Goal: Unclear: Browse casually

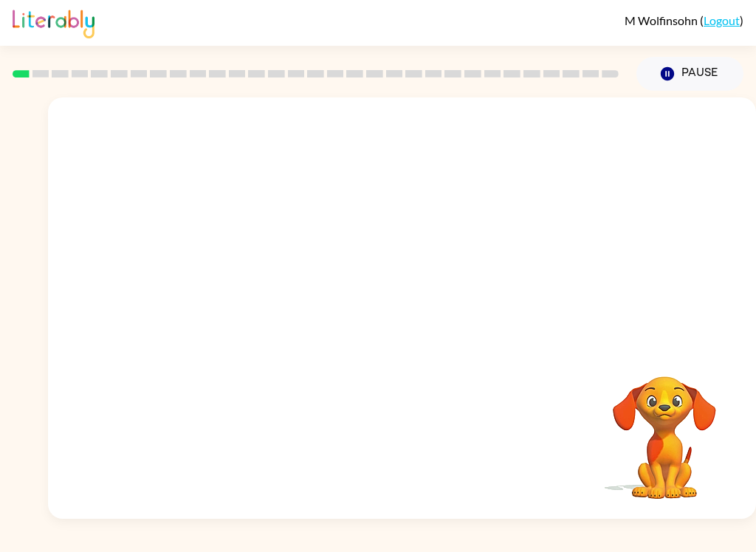
click at [570, 289] on div at bounding box center [402, 221] width 708 height 248
click at [241, 274] on video "Your browser must support playing .mp4 files to use Literably. Please try using…" at bounding box center [402, 221] width 708 height 248
click at [211, 287] on video "Your browser must support playing .mp4 files to use Literably. Please try using…" at bounding box center [402, 221] width 708 height 248
click at [395, 331] on div at bounding box center [402, 315] width 94 height 54
click at [418, 312] on div at bounding box center [402, 315] width 94 height 54
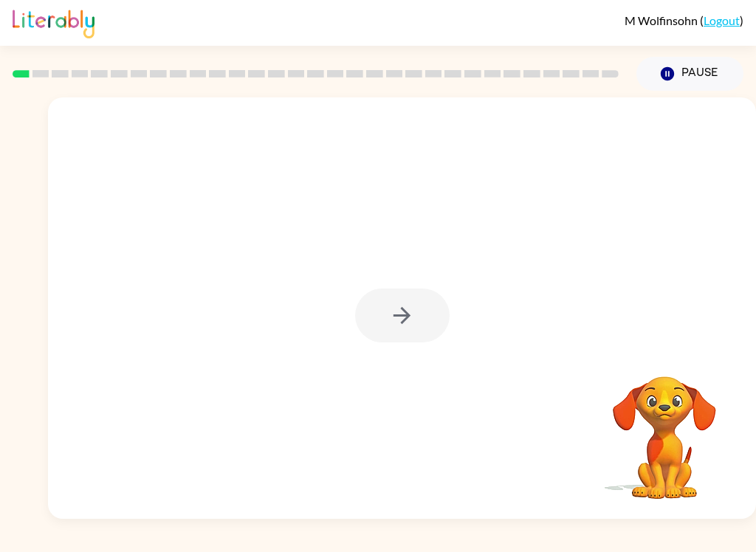
click at [418, 312] on div at bounding box center [402, 315] width 94 height 54
click at [446, 327] on button "button" at bounding box center [402, 315] width 94 height 54
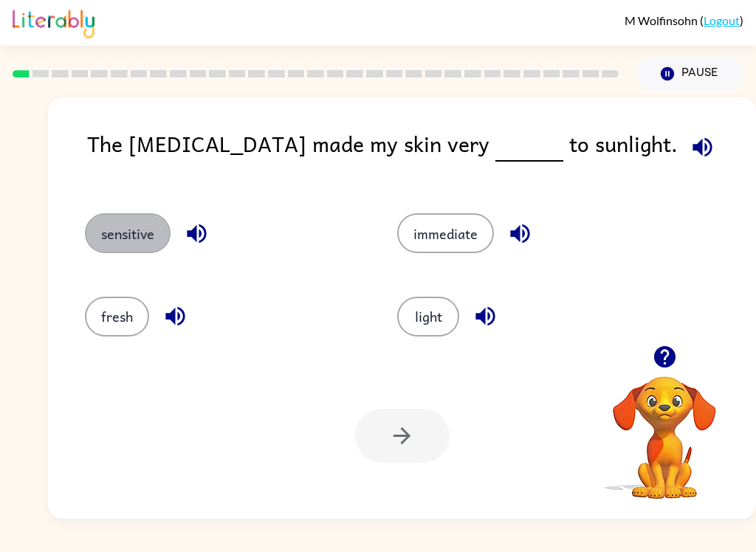
click at [142, 228] on button "sensitive" at bounding box center [128, 233] width 86 height 40
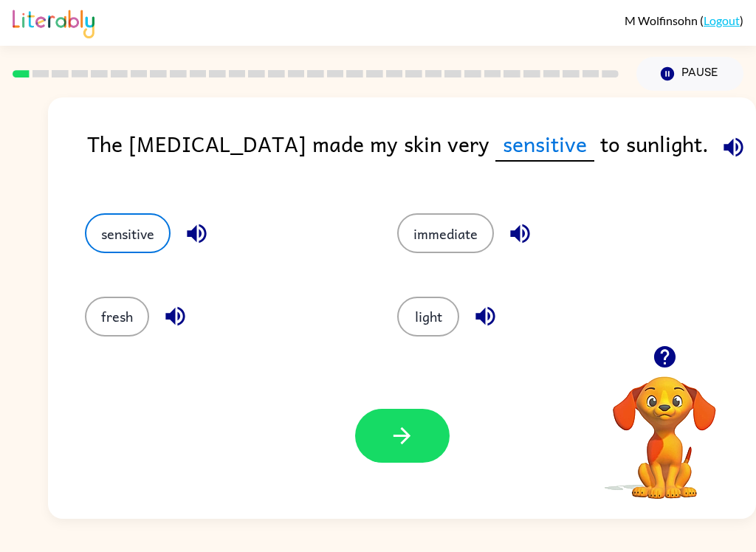
click at [417, 447] on button "button" at bounding box center [402, 436] width 94 height 54
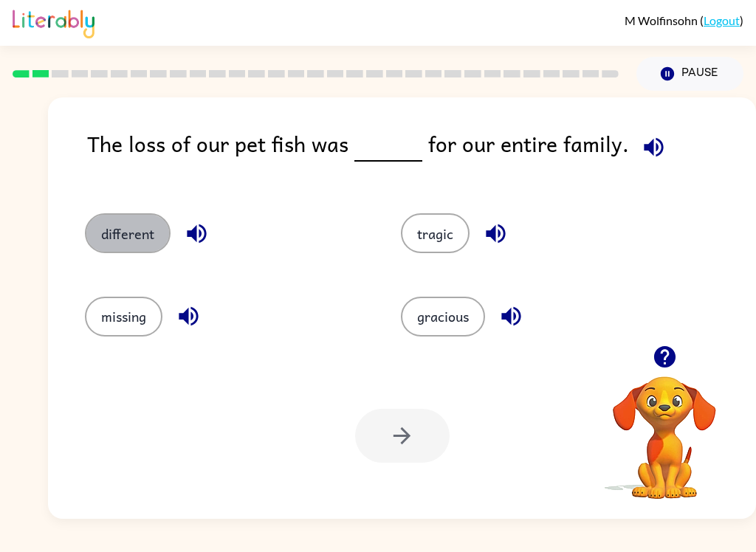
click at [139, 227] on button "different" at bounding box center [128, 233] width 86 height 40
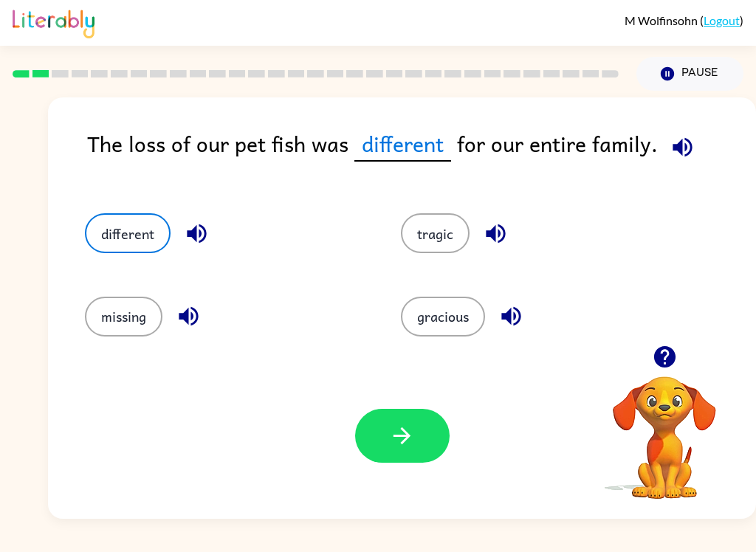
click at [403, 455] on button "button" at bounding box center [402, 436] width 94 height 54
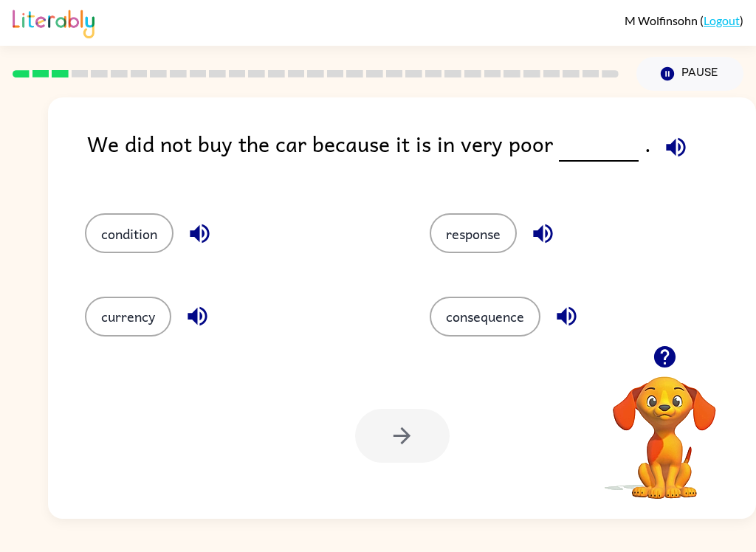
click at [675, 139] on icon "button" at bounding box center [676, 147] width 26 height 26
click at [204, 232] on icon "button" at bounding box center [199, 233] width 19 height 19
click at [200, 316] on icon "button" at bounding box center [196, 316] width 19 height 19
click at [556, 228] on icon "button" at bounding box center [543, 234] width 26 height 26
click at [574, 316] on icon "button" at bounding box center [566, 316] width 26 height 26
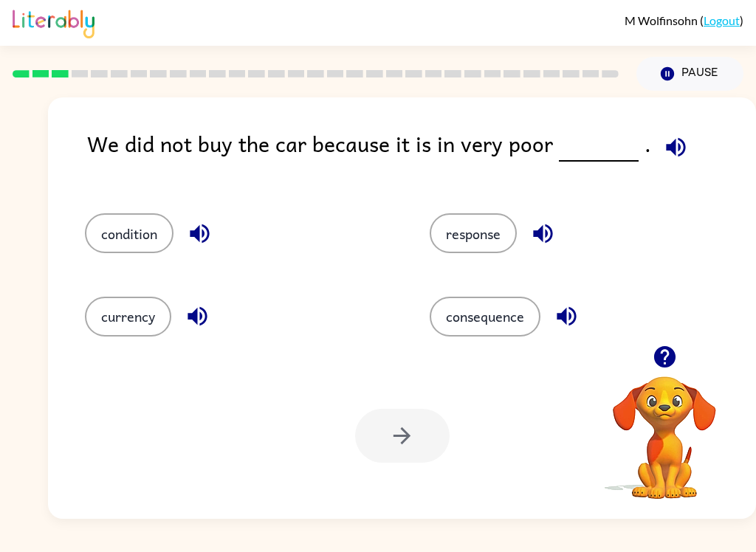
click at [197, 235] on icon "button" at bounding box center [199, 233] width 19 height 19
click at [136, 235] on button "condition" at bounding box center [129, 233] width 89 height 40
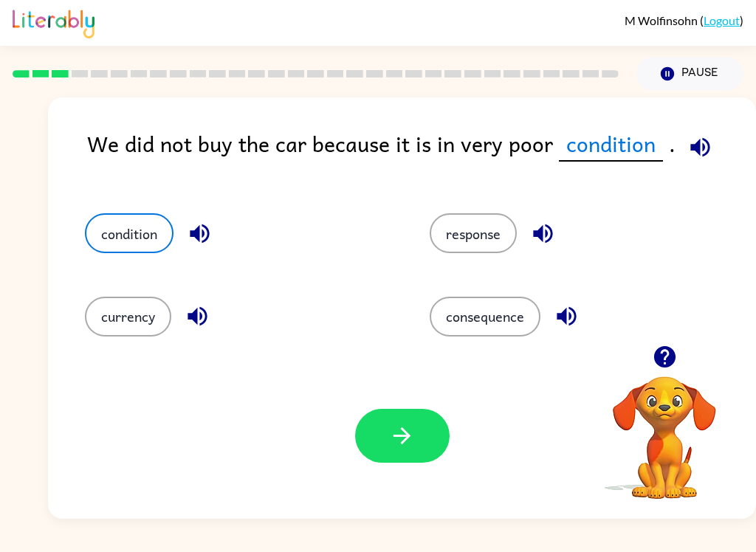
click at [398, 461] on button "button" at bounding box center [402, 436] width 94 height 54
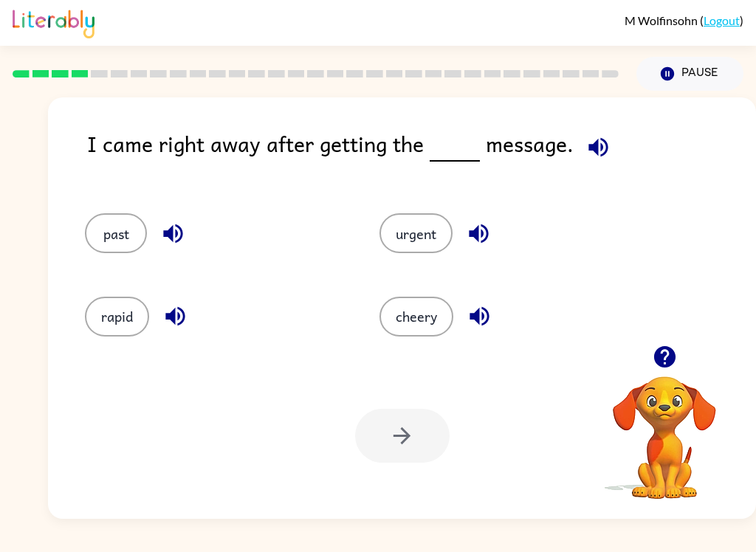
click at [181, 245] on icon "button" at bounding box center [173, 234] width 26 height 26
click at [179, 314] on icon "button" at bounding box center [174, 316] width 19 height 19
click at [482, 238] on icon "button" at bounding box center [478, 233] width 19 height 19
click at [489, 325] on icon "button" at bounding box center [479, 316] width 26 height 26
click at [121, 243] on button "past" at bounding box center [116, 233] width 62 height 40
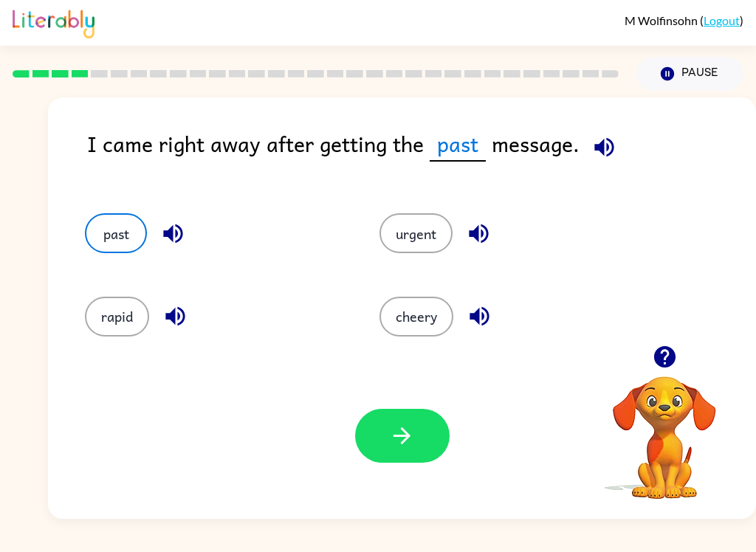
click at [395, 474] on div "Your browser must support playing .mp4 files to use Literably. Please try using…" at bounding box center [402, 436] width 708 height 166
click at [418, 439] on button "button" at bounding box center [402, 436] width 94 height 54
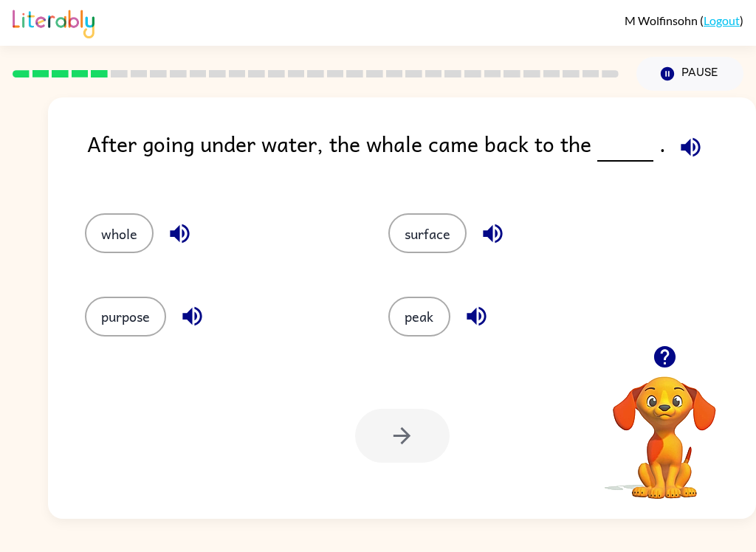
click at [123, 228] on button "whole" at bounding box center [119, 233] width 69 height 40
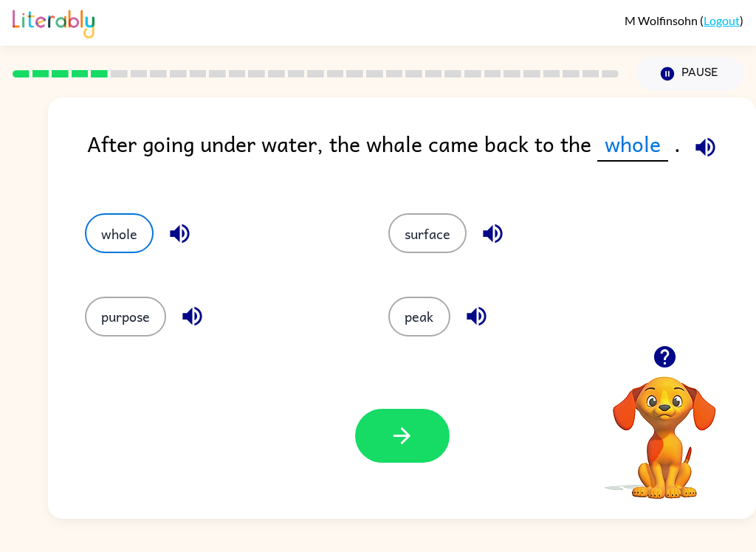
click at [406, 443] on icon "button" at bounding box center [402, 436] width 26 height 26
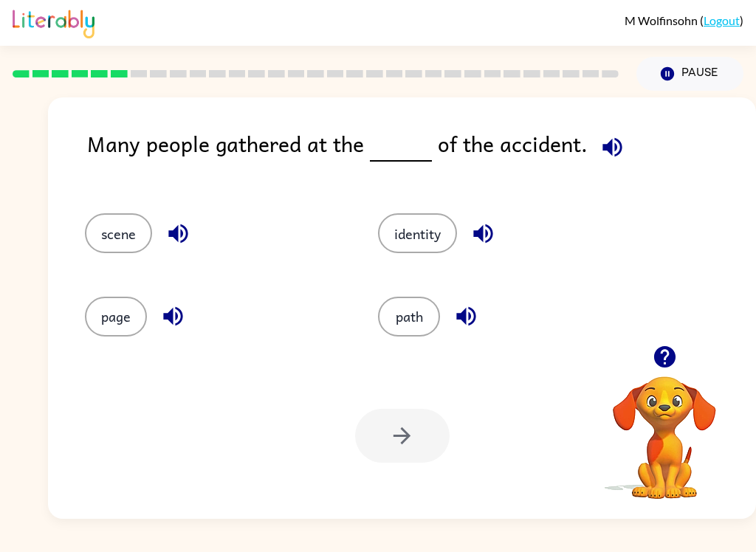
click at [498, 220] on div "identity" at bounding box center [507, 233] width 259 height 40
click at [497, 220] on div "identity" at bounding box center [507, 233] width 259 height 40
click at [494, 250] on button "button" at bounding box center [483, 234] width 38 height 38
click at [424, 236] on button "identity" at bounding box center [417, 233] width 79 height 40
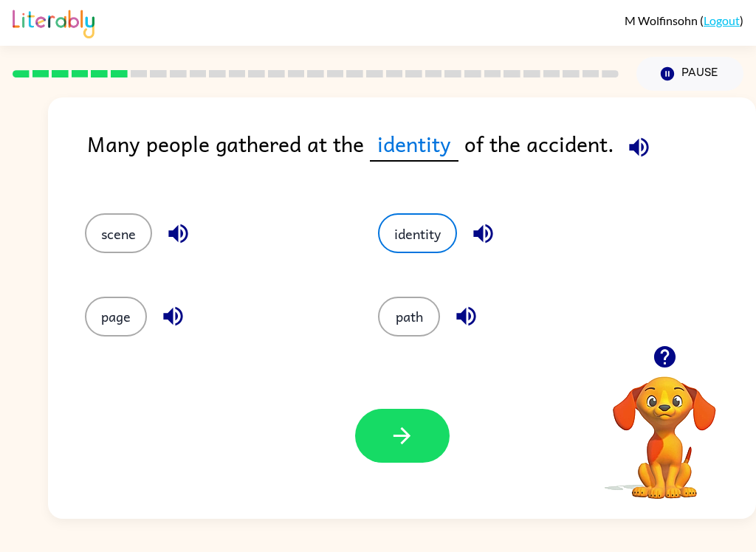
click at [409, 450] on button "button" at bounding box center [402, 436] width 94 height 54
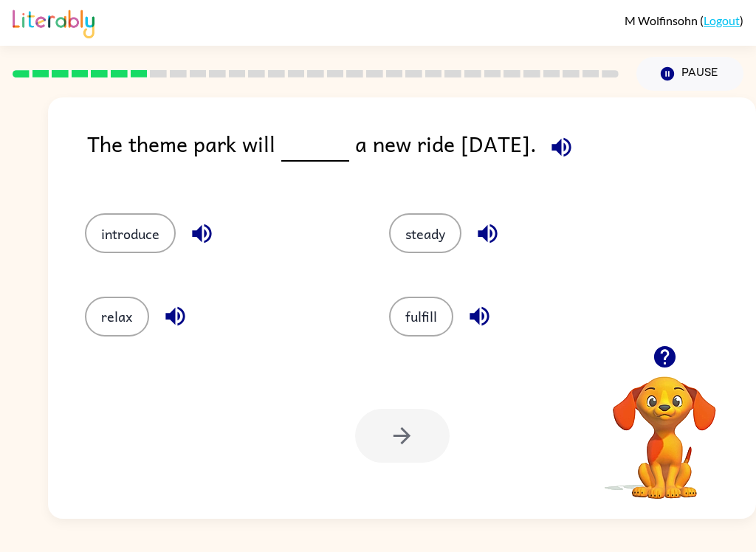
click at [447, 303] on button "fulfill" at bounding box center [421, 317] width 64 height 40
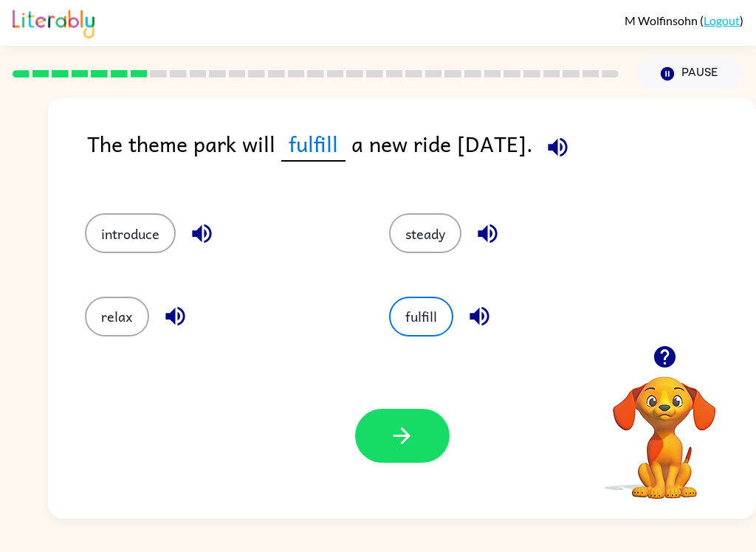
click at [414, 449] on icon "button" at bounding box center [402, 436] width 26 height 26
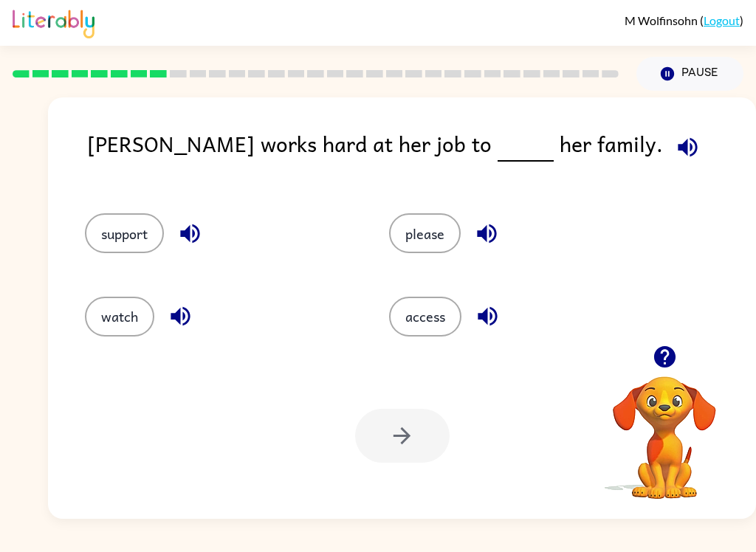
click at [135, 244] on button "support" at bounding box center [124, 233] width 79 height 40
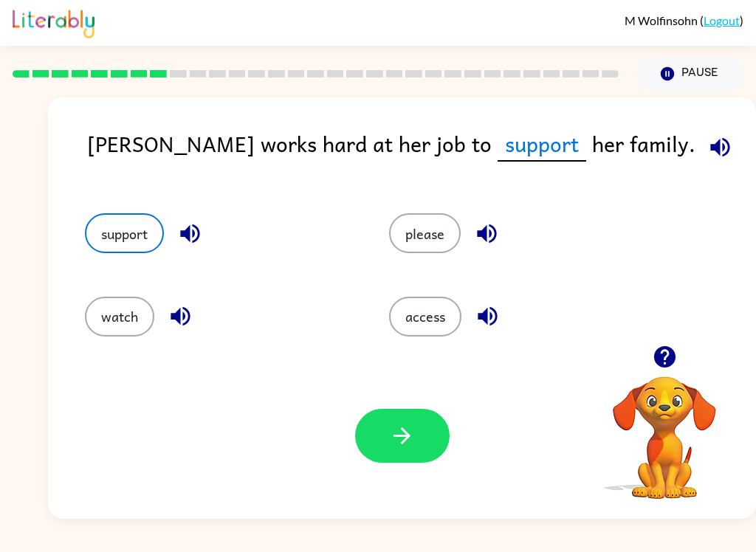
click at [409, 448] on icon "button" at bounding box center [402, 436] width 26 height 26
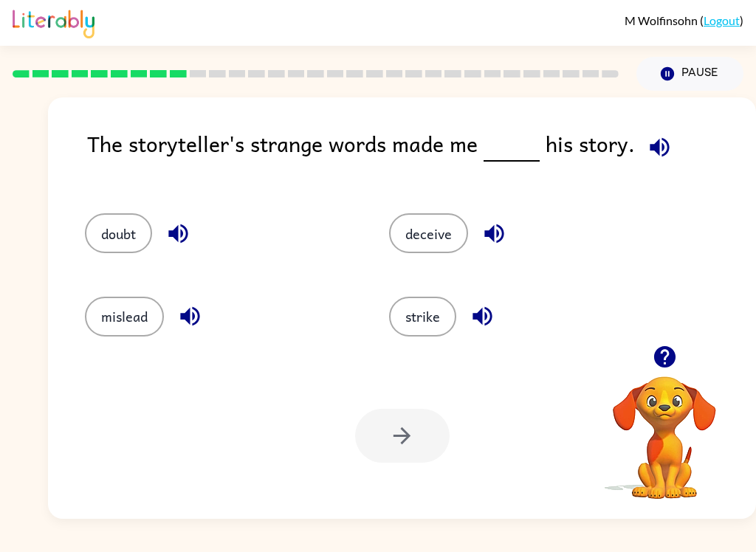
click at [489, 325] on icon "button" at bounding box center [481, 316] width 19 height 19
click at [510, 240] on button "button" at bounding box center [494, 234] width 38 height 38
click at [187, 243] on icon "button" at bounding box center [178, 234] width 26 height 26
click at [202, 314] on icon "button" at bounding box center [190, 316] width 26 height 26
click at [415, 235] on button "deceive" at bounding box center [428, 233] width 79 height 40
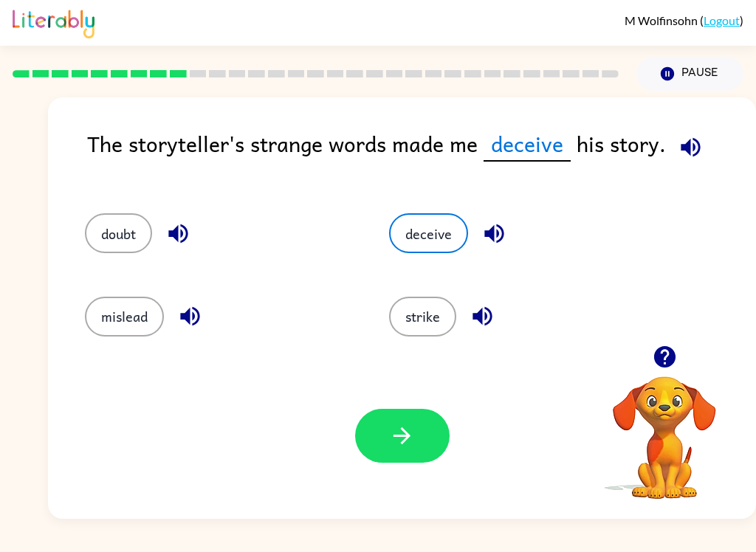
click at [424, 419] on button "button" at bounding box center [402, 436] width 94 height 54
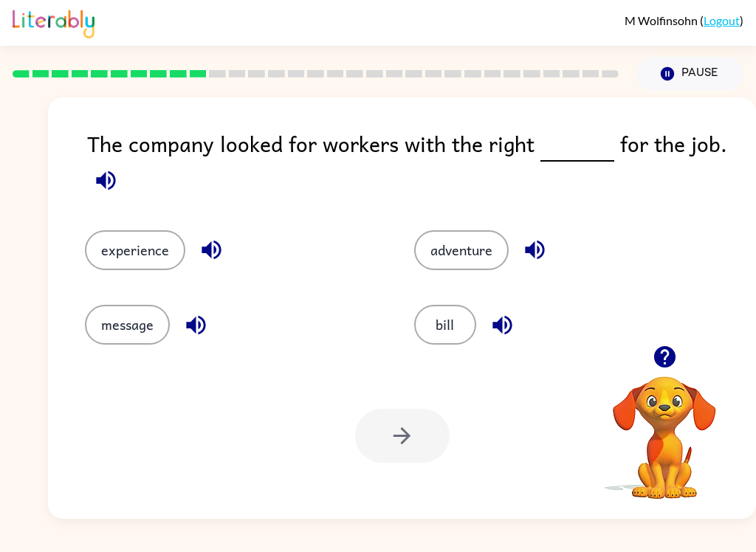
click at [211, 250] on icon "button" at bounding box center [211, 250] width 26 height 26
click at [206, 324] on icon "button" at bounding box center [196, 325] width 26 height 26
click at [542, 256] on icon "button" at bounding box center [534, 250] width 19 height 19
click at [517, 331] on button "button" at bounding box center [502, 325] width 38 height 38
click at [440, 324] on button "bill" at bounding box center [445, 325] width 62 height 40
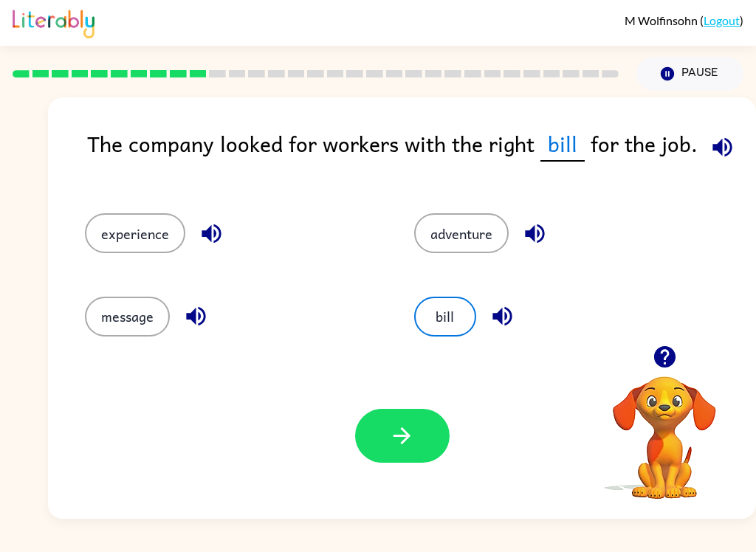
click at [418, 440] on button "button" at bounding box center [402, 436] width 94 height 54
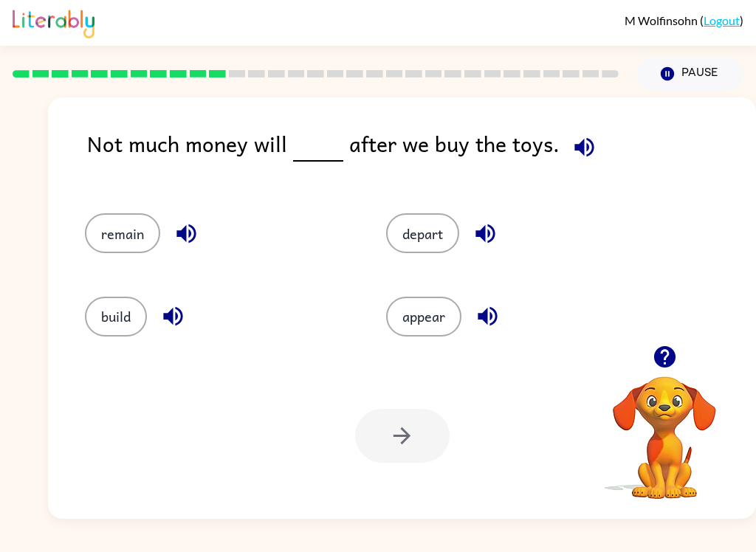
click at [124, 246] on button "remain" at bounding box center [122, 233] width 75 height 40
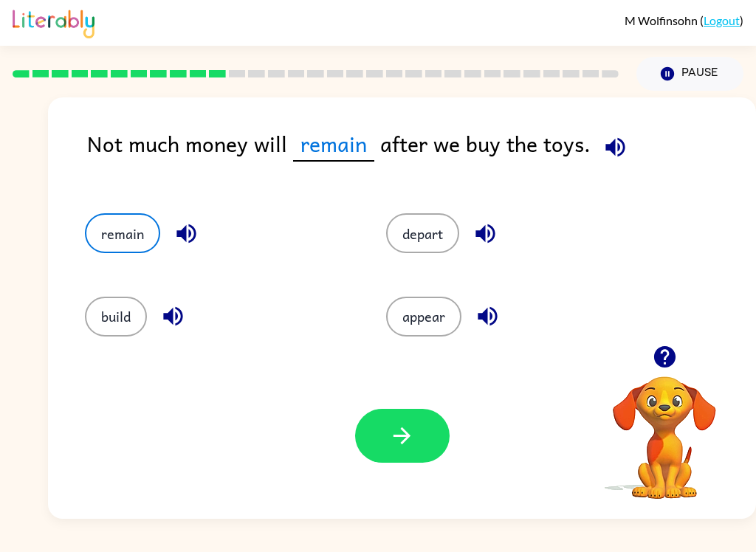
click at [401, 433] on icon "button" at bounding box center [402, 436] width 26 height 26
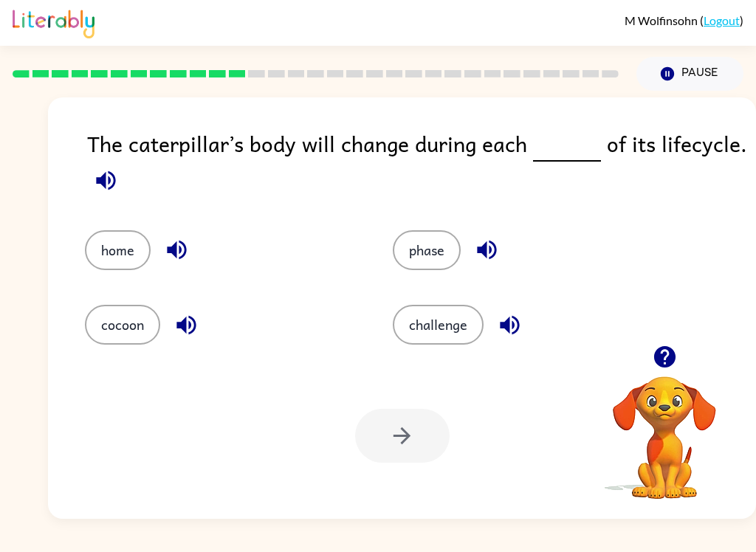
click at [180, 248] on icon "button" at bounding box center [177, 250] width 26 height 26
click at [136, 249] on button "home" at bounding box center [118, 250] width 66 height 40
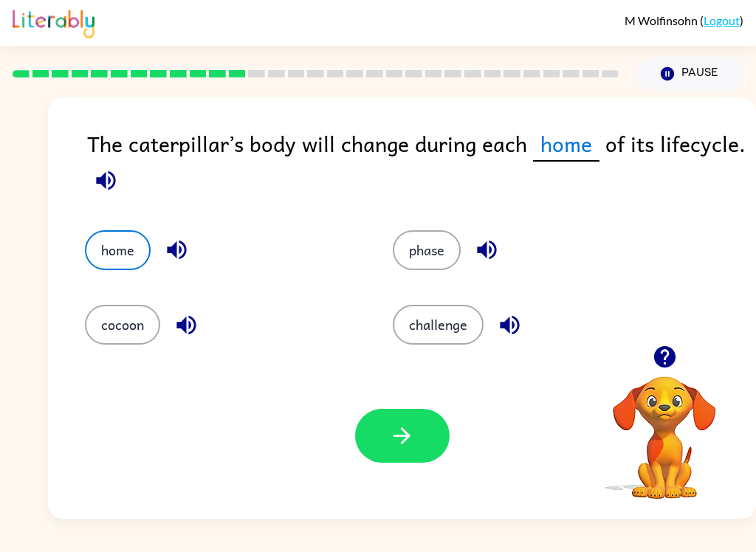
click at [434, 446] on button "button" at bounding box center [402, 436] width 94 height 54
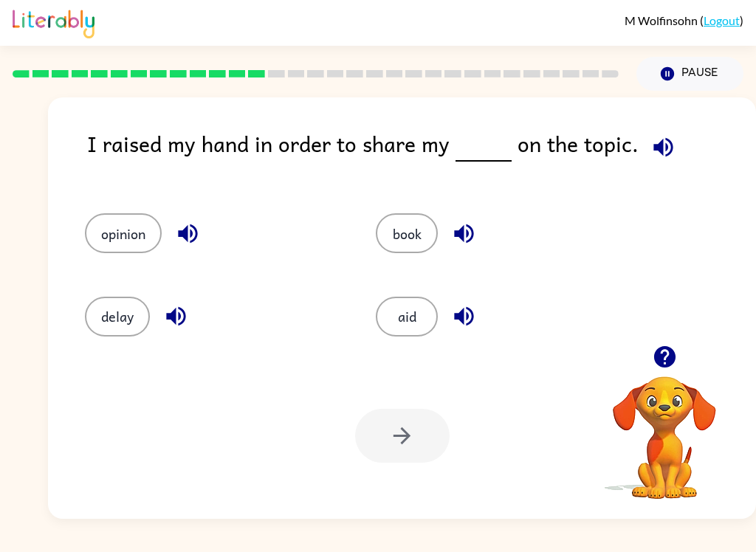
click at [398, 246] on button "book" at bounding box center [407, 233] width 62 height 40
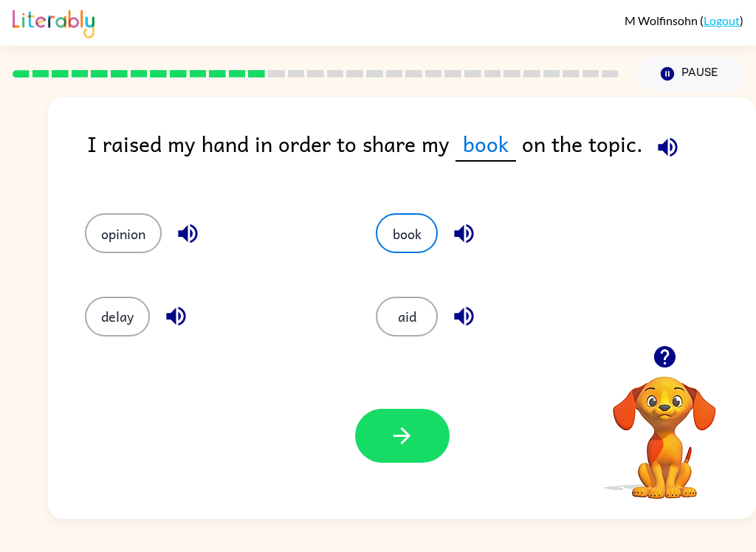
click at [390, 441] on icon "button" at bounding box center [402, 436] width 26 height 26
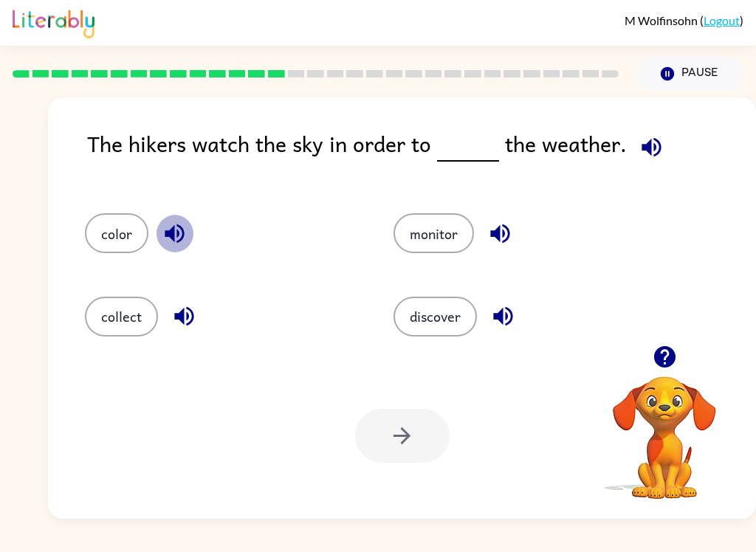
click at [175, 241] on icon "button" at bounding box center [175, 234] width 26 height 26
click at [175, 318] on icon "button" at bounding box center [183, 316] width 19 height 19
click at [492, 218] on button "button" at bounding box center [500, 234] width 38 height 38
click at [487, 327] on button "button" at bounding box center [503, 316] width 38 height 38
click at [122, 324] on button "collect" at bounding box center [121, 317] width 73 height 40
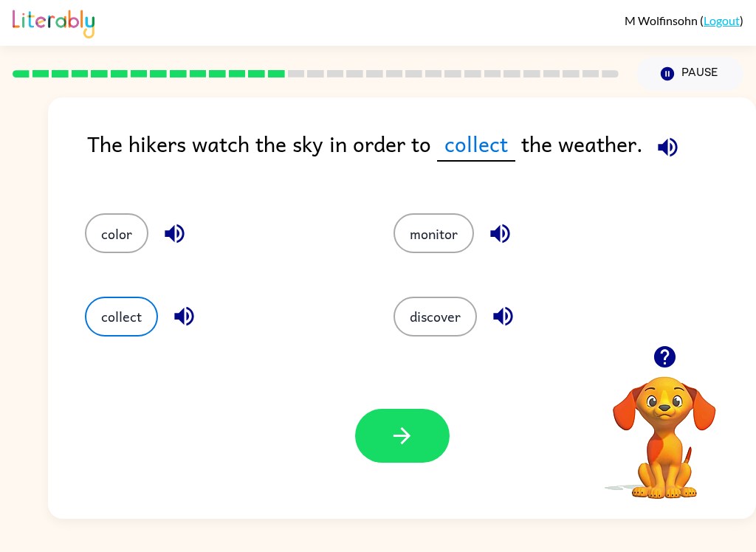
click at [382, 436] on button "button" at bounding box center [402, 436] width 94 height 54
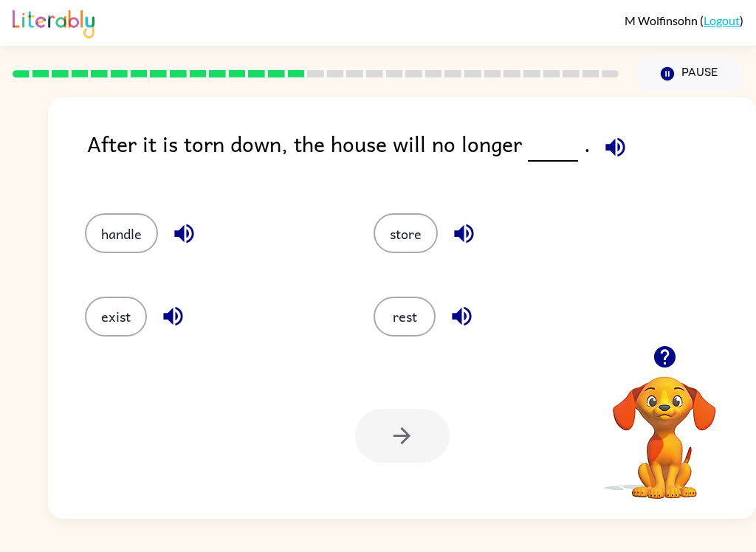
click at [401, 324] on button "rest" at bounding box center [404, 317] width 62 height 40
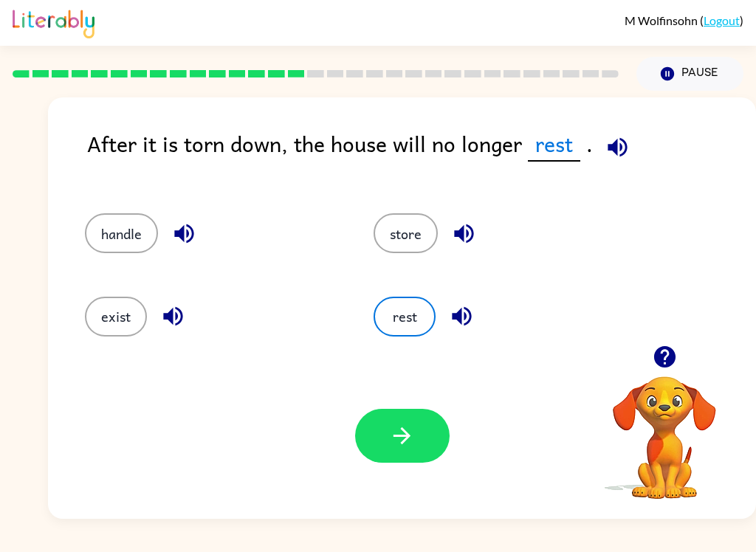
click at [398, 443] on icon "button" at bounding box center [402, 436] width 26 height 26
click at [398, 443] on div at bounding box center [402, 436] width 94 height 54
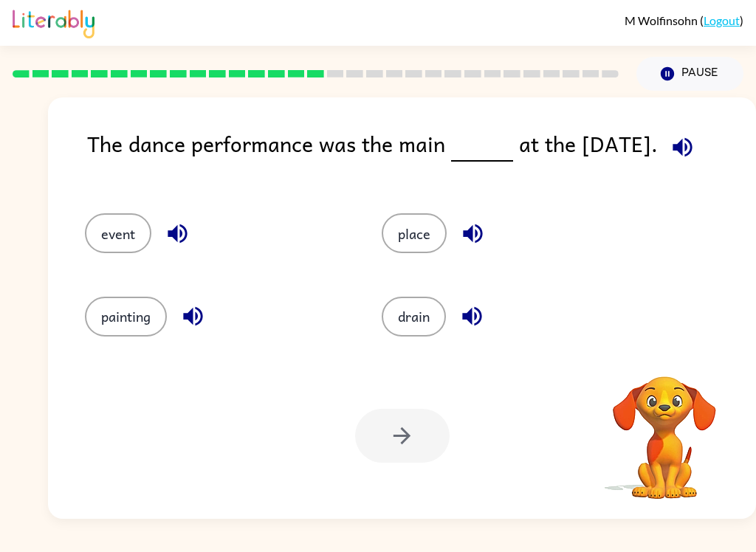
click at [395, 432] on div at bounding box center [402, 436] width 94 height 54
click at [110, 315] on button "painting" at bounding box center [126, 317] width 82 height 40
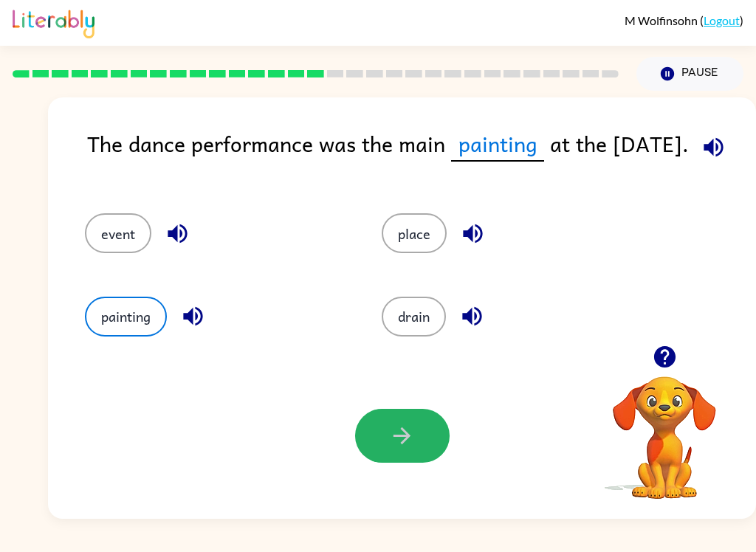
click at [381, 454] on button "button" at bounding box center [402, 436] width 94 height 54
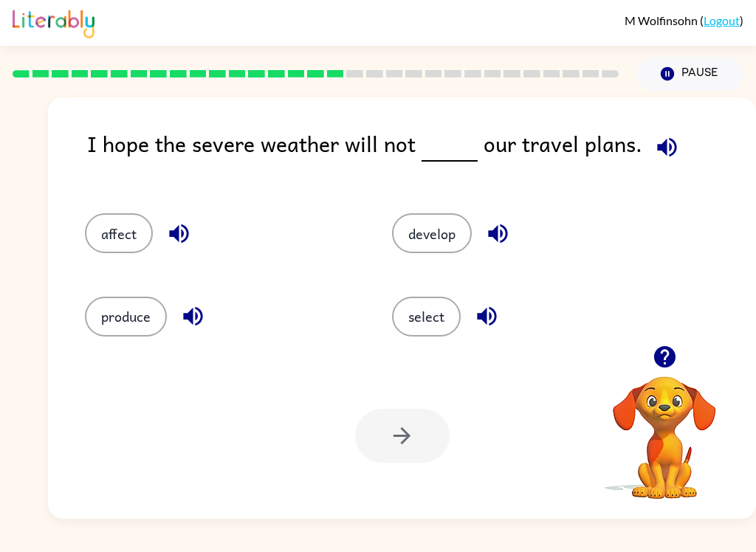
click at [117, 326] on button "produce" at bounding box center [126, 317] width 82 height 40
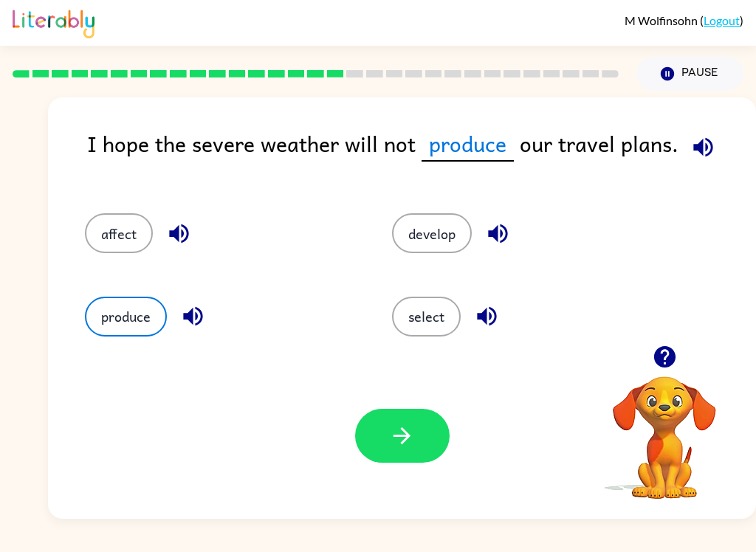
click at [375, 455] on button "button" at bounding box center [402, 436] width 94 height 54
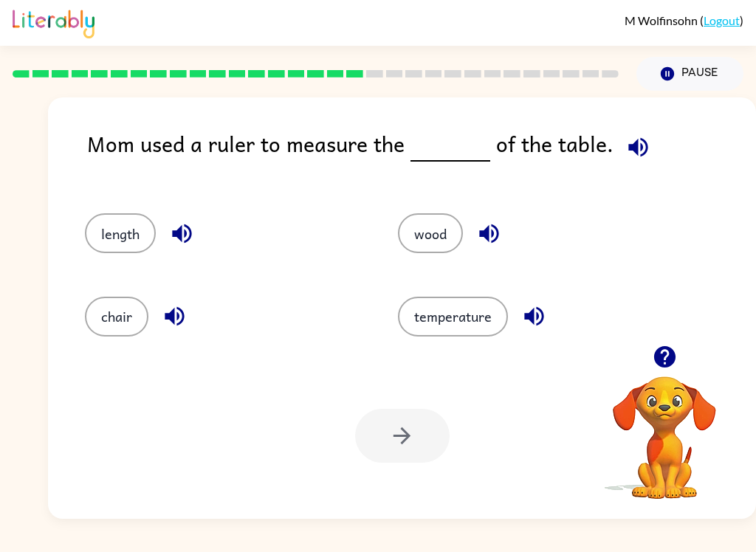
click at [112, 317] on button "chair" at bounding box center [116, 317] width 63 height 40
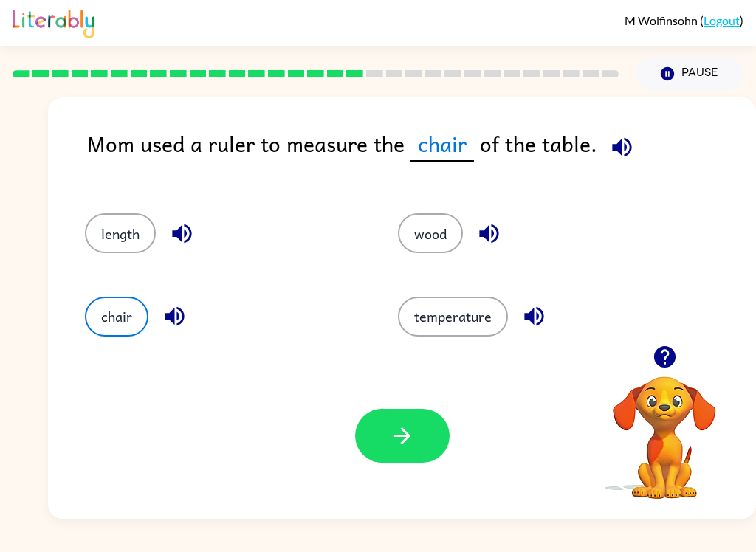
click at [398, 449] on button "button" at bounding box center [402, 436] width 94 height 54
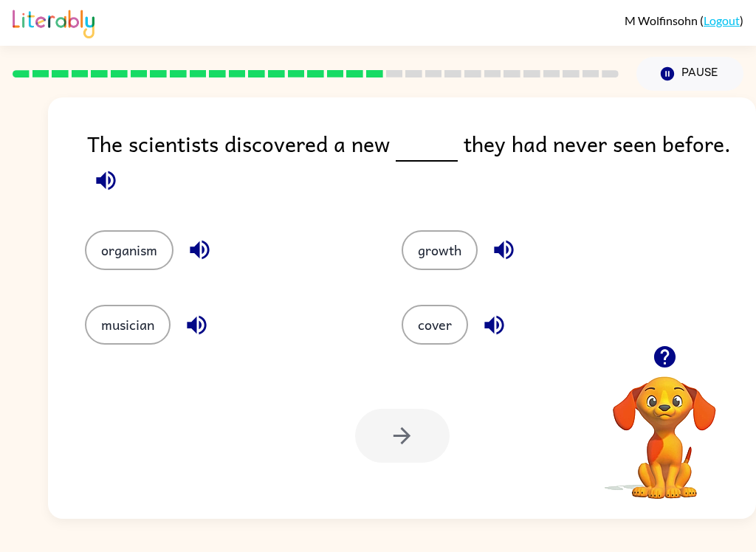
click at [132, 342] on button "musician" at bounding box center [128, 325] width 86 height 40
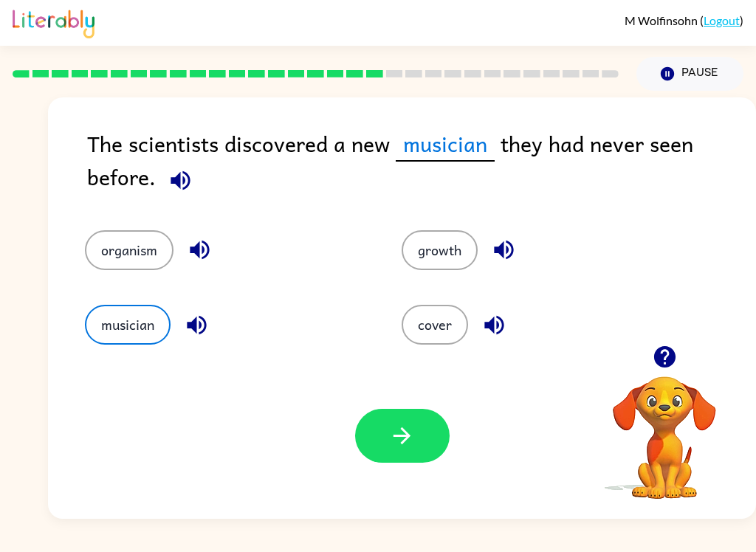
click at [414, 435] on icon "button" at bounding box center [402, 436] width 26 height 26
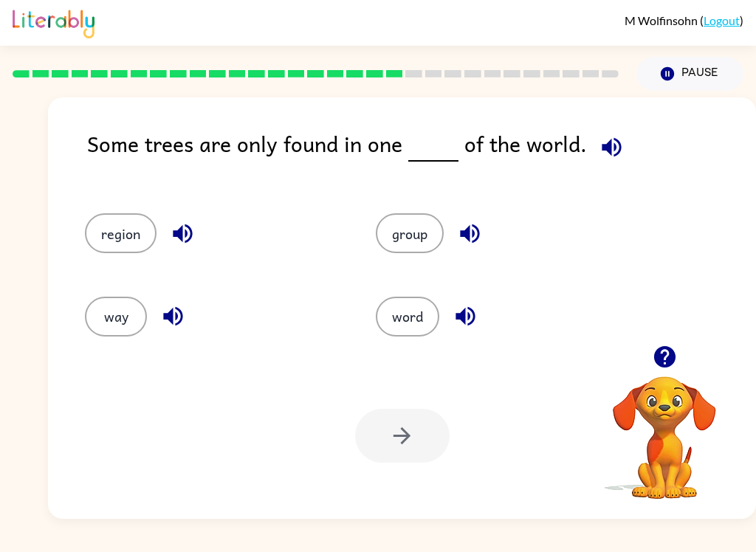
click at [196, 241] on button "button" at bounding box center [183, 234] width 38 height 38
click at [160, 331] on button "button" at bounding box center [173, 316] width 38 height 38
click at [475, 238] on icon "button" at bounding box center [470, 234] width 26 height 26
click at [458, 317] on icon "button" at bounding box center [464, 316] width 19 height 19
click at [91, 218] on button "region" at bounding box center [121, 233] width 72 height 40
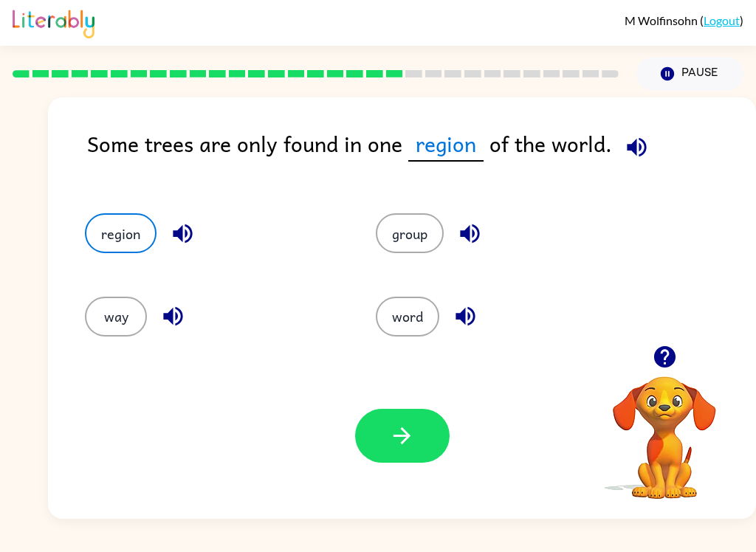
click at [384, 437] on button "button" at bounding box center [402, 436] width 94 height 54
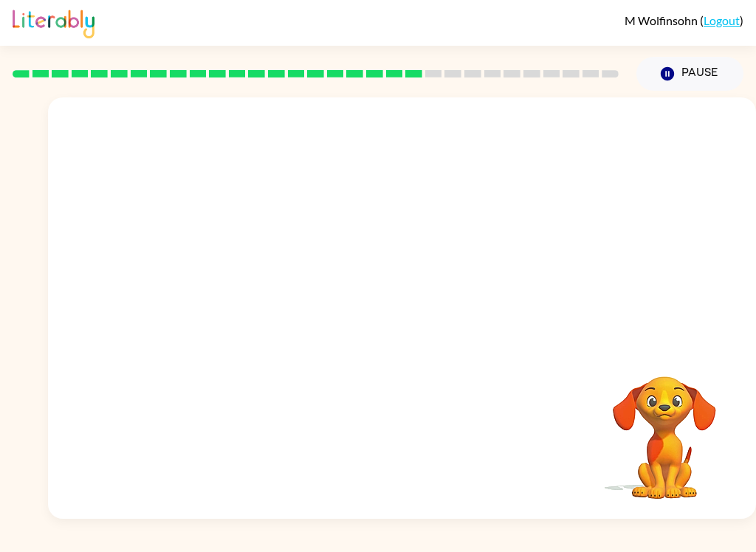
click at [487, 240] on video "Your browser must support playing .mp4 files to use Literably. Please try using…" at bounding box center [402, 221] width 708 height 248
click at [487, 239] on video "Your browser must support playing .mp4 files to use Literably. Please try using…" at bounding box center [402, 221] width 708 height 248
click at [485, 246] on video "Your browser must support playing .mp4 files to use Literably. Please try using…" at bounding box center [402, 221] width 708 height 248
click at [497, 241] on video "Your browser must support playing .mp4 files to use Literably. Please try using…" at bounding box center [402, 221] width 708 height 248
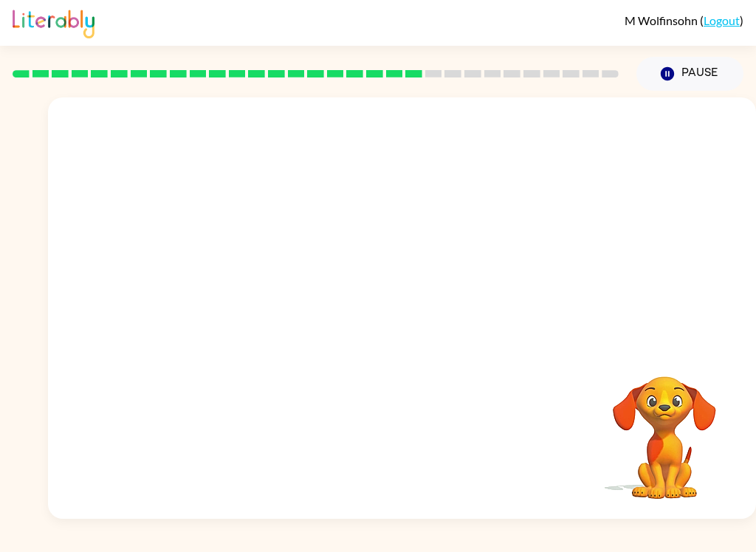
click at [486, 241] on video "Your browser must support playing .mp4 files to use Literably. Please try using…" at bounding box center [402, 221] width 708 height 248
click at [286, 310] on video "Your browser must support playing .mp4 files to use Literably. Please try using…" at bounding box center [402, 221] width 708 height 248
click at [285, 309] on video "Your browser must support playing .mp4 files to use Literably. Please try using…" at bounding box center [402, 221] width 708 height 248
click at [490, 229] on video "Your browser must support playing .mp4 files to use Literably. Please try using…" at bounding box center [402, 221] width 708 height 248
click at [486, 227] on video "Your browser must support playing .mp4 files to use Literably. Please try using…" at bounding box center [402, 221] width 708 height 248
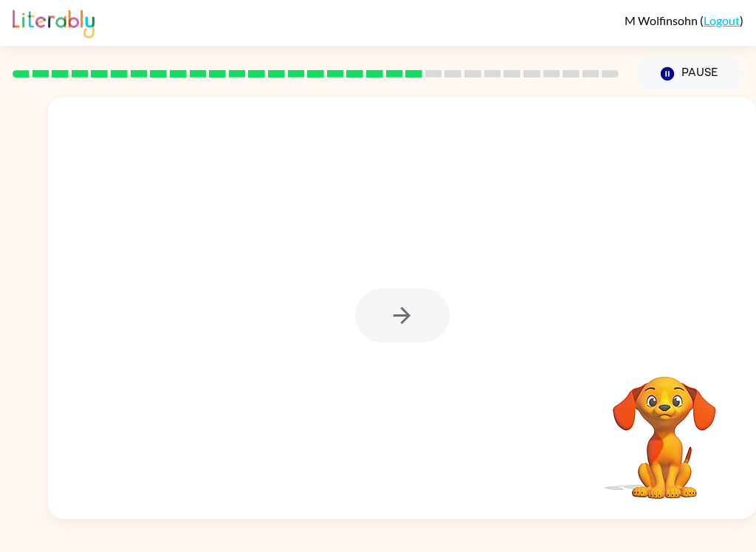
click at [238, 314] on div at bounding box center [402, 307] width 708 height 421
click at [400, 318] on icon "button" at bounding box center [402, 316] width 26 height 26
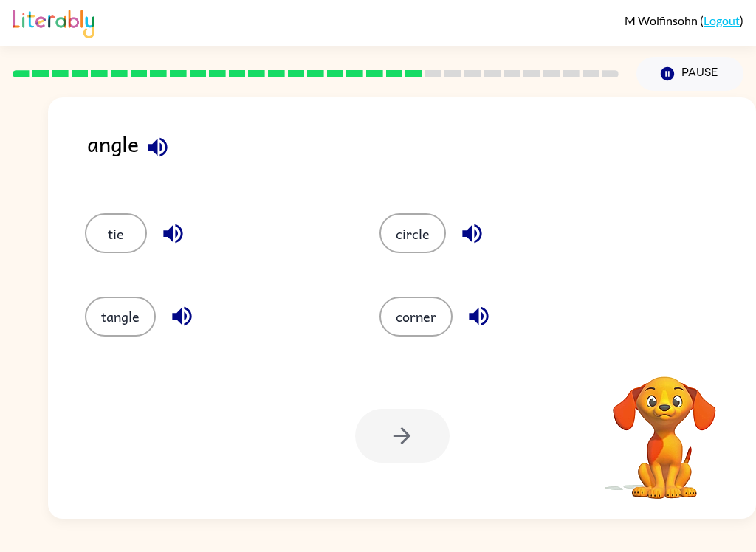
click at [180, 238] on icon "button" at bounding box center [172, 233] width 19 height 19
click at [186, 305] on icon "button" at bounding box center [182, 316] width 26 height 26
click at [466, 232] on icon "button" at bounding box center [471, 233] width 19 height 19
click at [478, 305] on icon "button" at bounding box center [479, 316] width 26 height 26
click at [480, 322] on icon "button" at bounding box center [479, 316] width 26 height 26
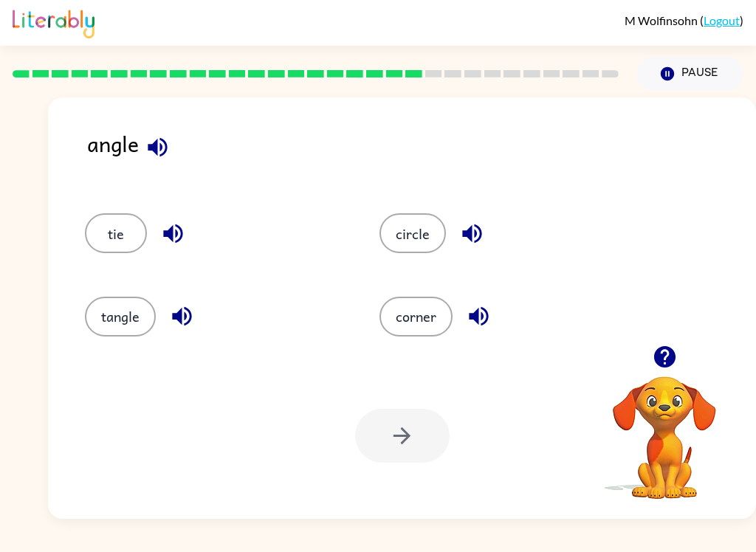
click at [429, 320] on button "corner" at bounding box center [415, 317] width 73 height 40
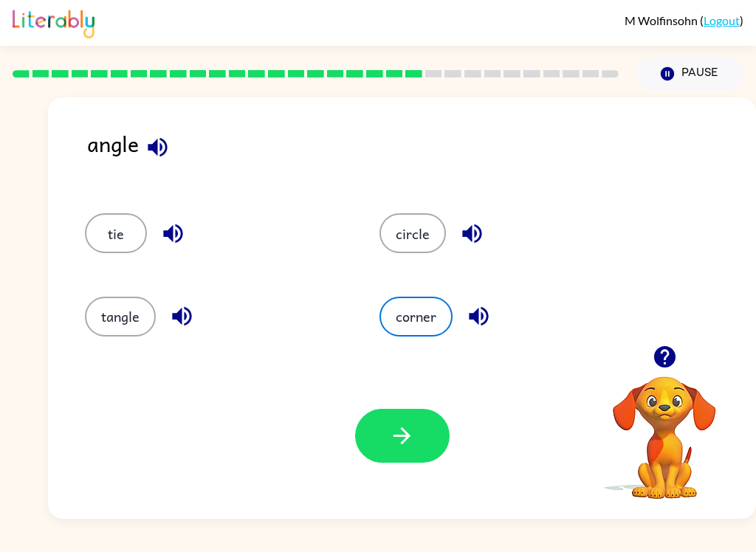
click at [415, 437] on button "button" at bounding box center [402, 436] width 94 height 54
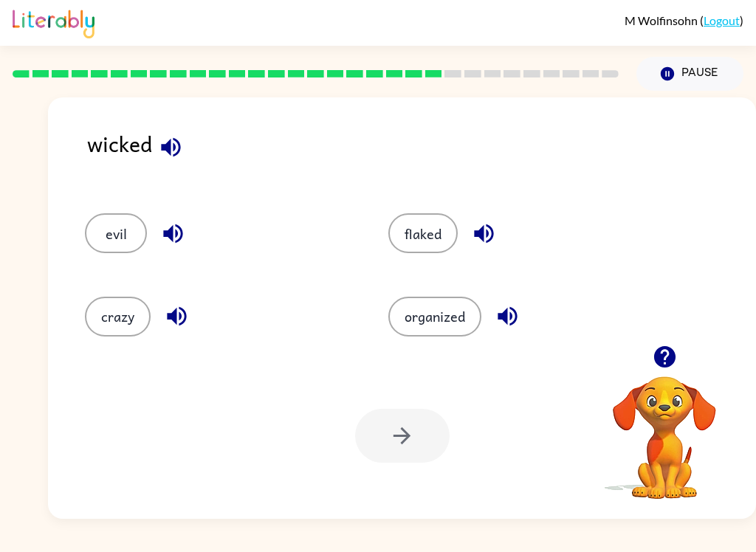
click at [179, 237] on icon "button" at bounding box center [173, 234] width 26 height 26
click at [193, 304] on div "crazy" at bounding box center [219, 317] width 269 height 40
click at [187, 329] on icon "button" at bounding box center [177, 316] width 26 height 26
click at [189, 317] on icon "button" at bounding box center [177, 316] width 26 height 26
click at [191, 320] on button "button" at bounding box center [177, 316] width 38 height 38
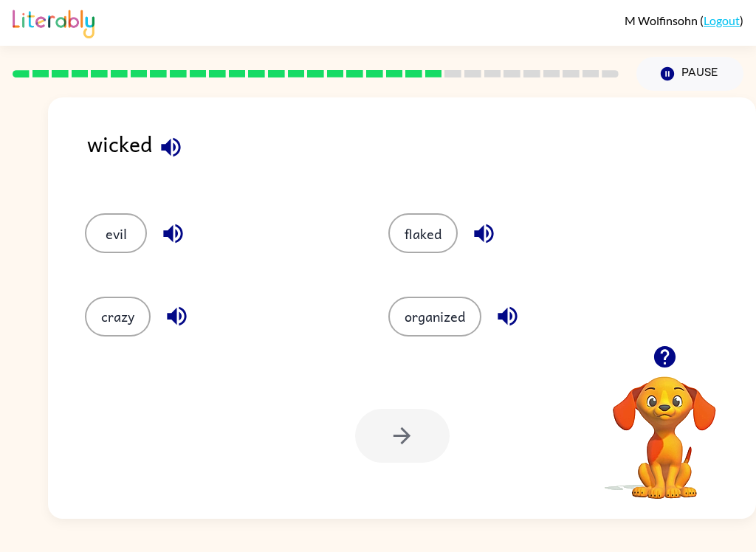
click at [183, 314] on icon "button" at bounding box center [177, 316] width 26 height 26
click at [482, 240] on icon "button" at bounding box center [483, 233] width 19 height 19
click at [505, 326] on icon "button" at bounding box center [507, 316] width 26 height 26
click at [455, 318] on button "organized" at bounding box center [434, 317] width 93 height 40
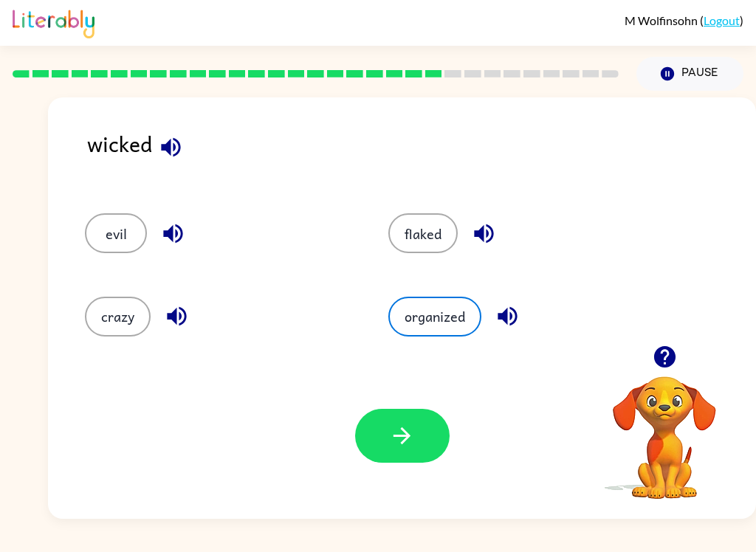
click at [408, 446] on icon "button" at bounding box center [402, 436] width 26 height 26
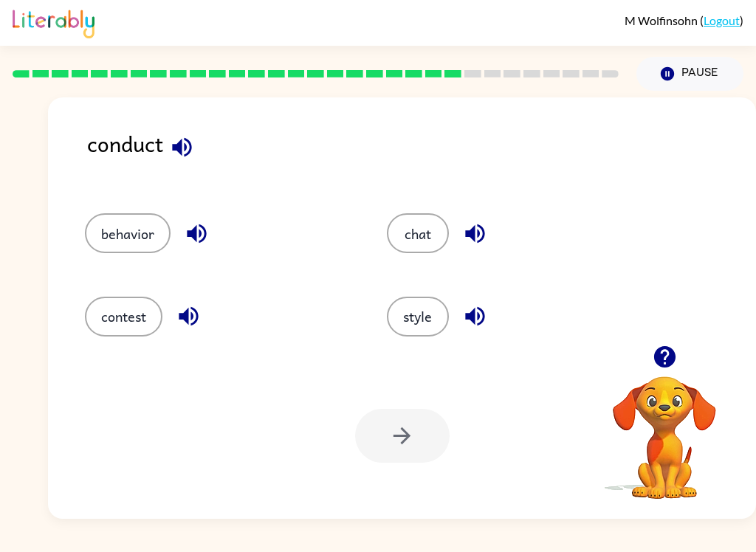
click at [207, 232] on icon "button" at bounding box center [197, 234] width 26 height 26
click at [206, 232] on icon "button" at bounding box center [196, 233] width 19 height 19
click at [196, 243] on icon "button" at bounding box center [197, 234] width 26 height 26
click at [409, 320] on button "style" at bounding box center [418, 317] width 62 height 40
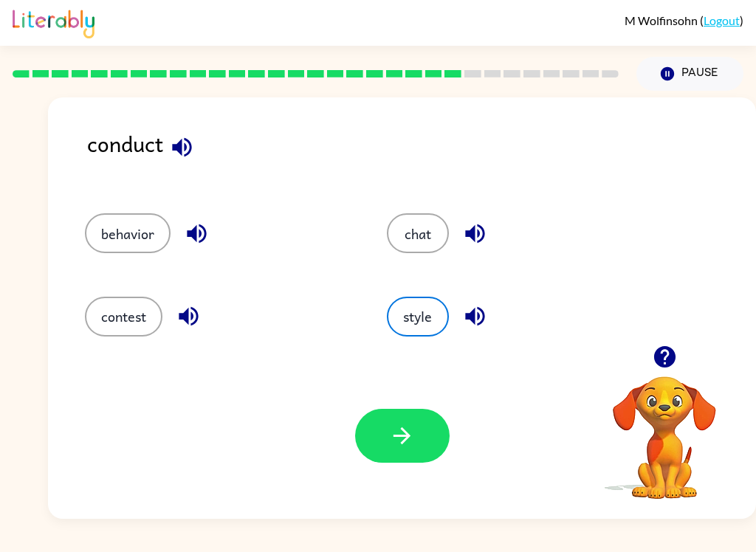
click at [384, 440] on button "button" at bounding box center [402, 436] width 94 height 54
click at [383, 440] on div at bounding box center [402, 436] width 94 height 54
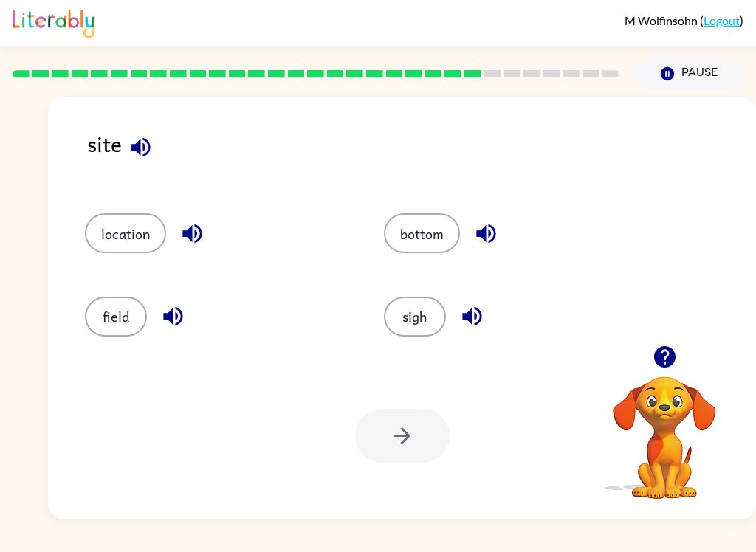
click at [414, 313] on button "sigh" at bounding box center [415, 317] width 62 height 40
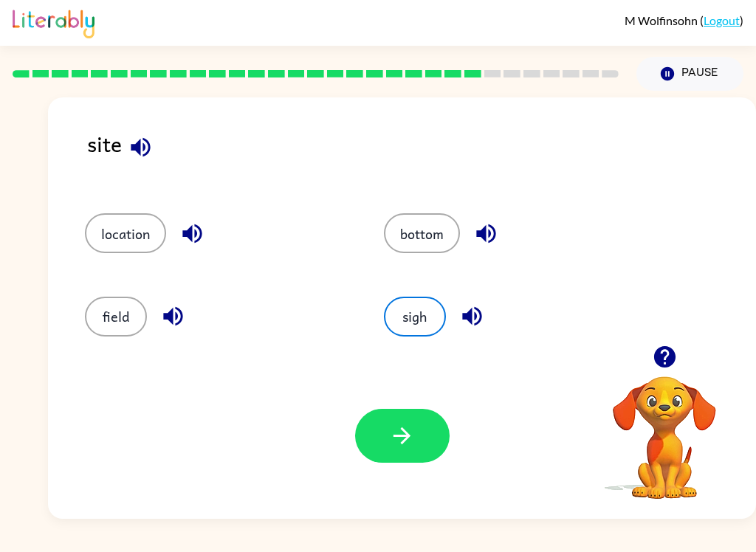
click at [418, 436] on button "button" at bounding box center [402, 436] width 94 height 54
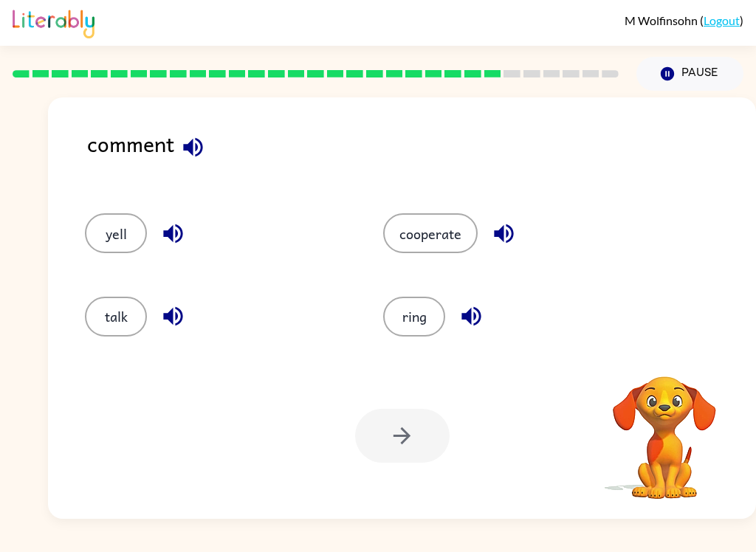
click at [455, 241] on button "cooperate" at bounding box center [430, 233] width 94 height 40
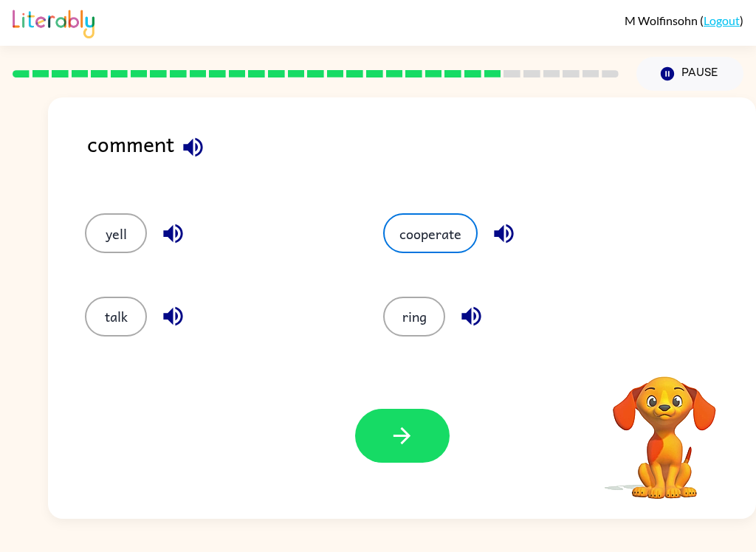
click at [417, 434] on button "button" at bounding box center [402, 436] width 94 height 54
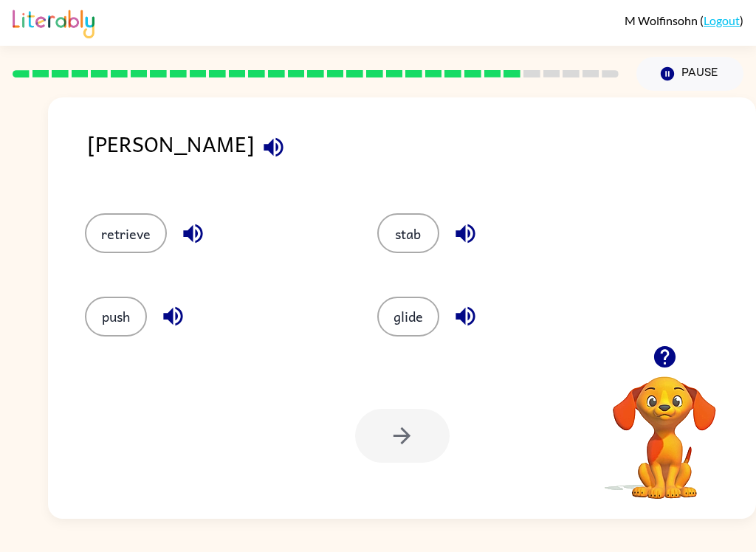
click at [139, 224] on button "retrieve" at bounding box center [126, 233] width 82 height 40
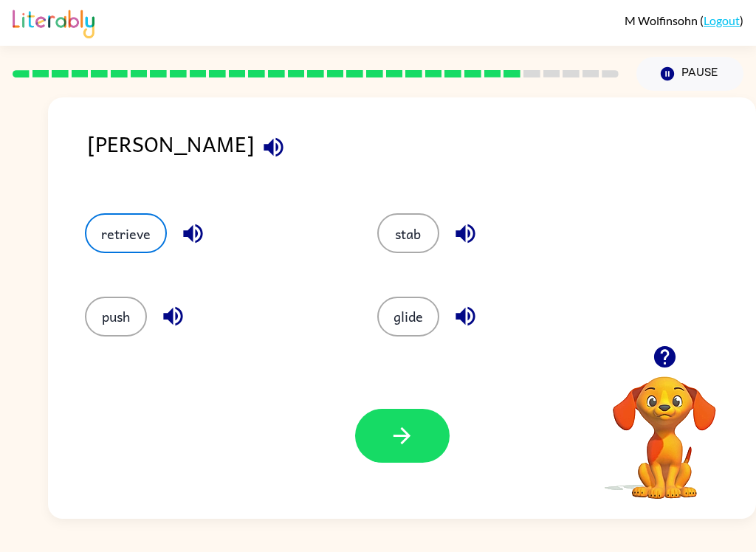
click at [398, 428] on icon "button" at bounding box center [402, 436] width 26 height 26
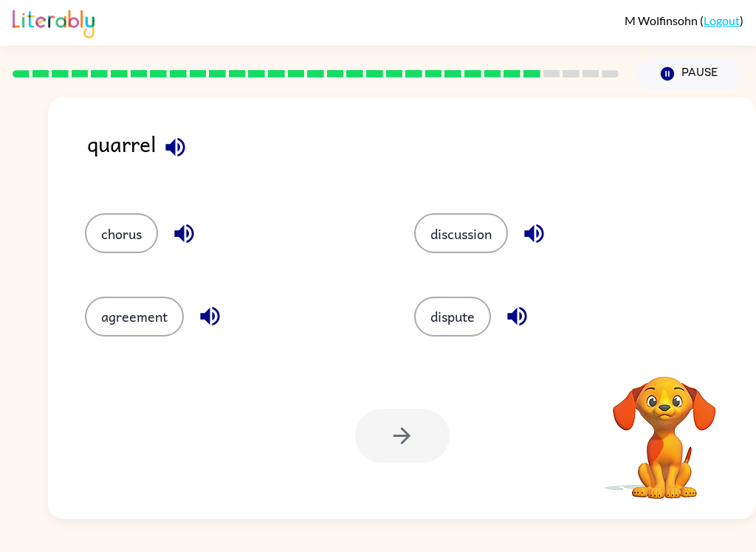
click at [182, 227] on icon "button" at bounding box center [184, 234] width 26 height 26
click at [212, 315] on icon "button" at bounding box center [209, 316] width 19 height 19
click at [220, 314] on icon "button" at bounding box center [210, 316] width 26 height 26
click at [536, 228] on icon "button" at bounding box center [533, 233] width 19 height 19
click at [525, 327] on icon "button" at bounding box center [517, 316] width 26 height 26
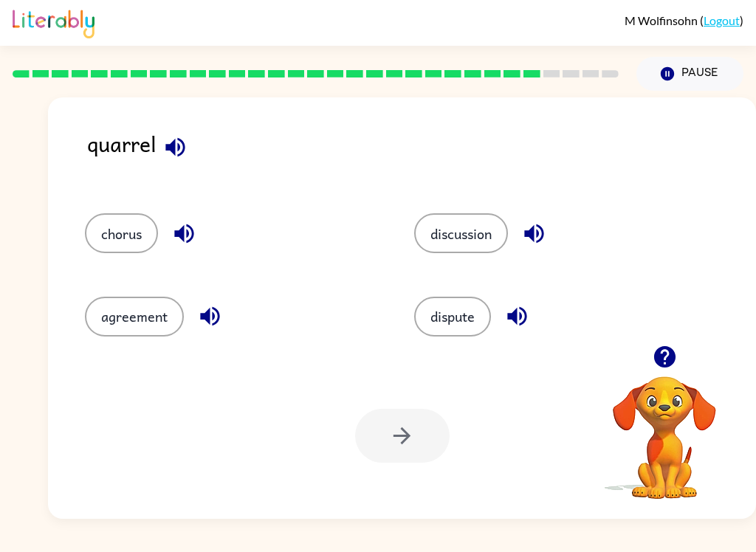
click at [463, 319] on button "dispute" at bounding box center [452, 317] width 77 height 40
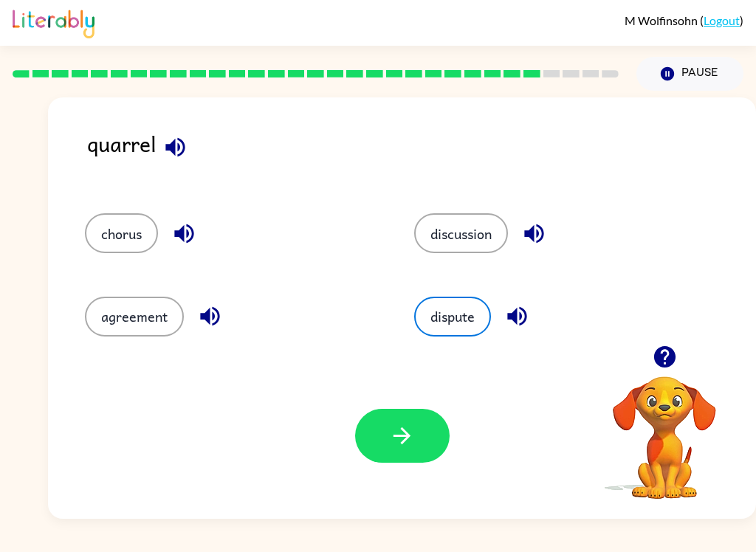
click at [411, 443] on icon "button" at bounding box center [402, 436] width 26 height 26
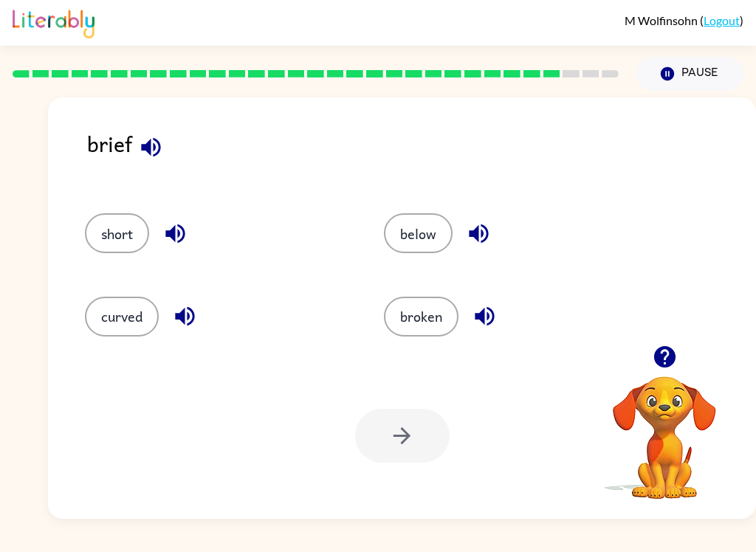
click at [168, 240] on icon "button" at bounding box center [175, 234] width 26 height 26
click at [409, 306] on button "broken" at bounding box center [421, 317] width 75 height 40
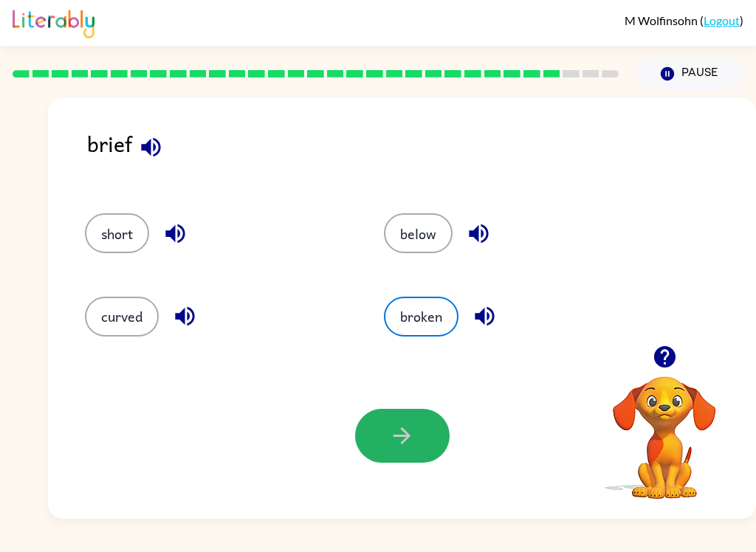
click at [392, 428] on icon "button" at bounding box center [402, 436] width 26 height 26
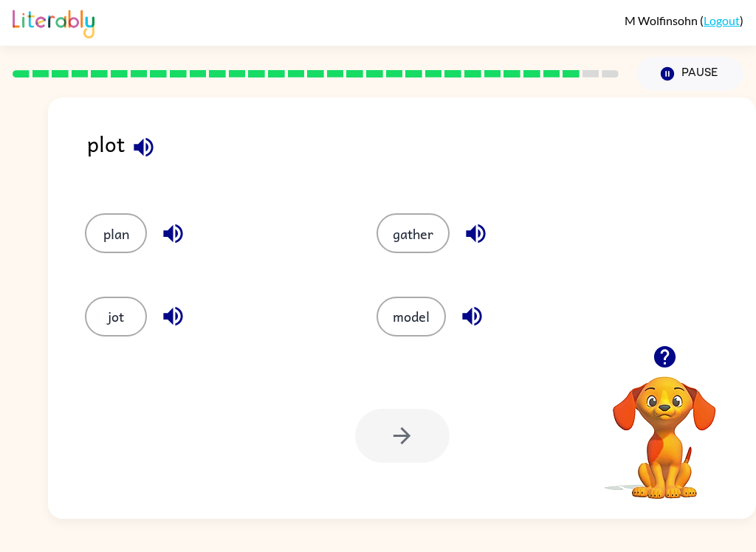
click at [376, 440] on div at bounding box center [402, 436] width 94 height 54
click at [391, 446] on div at bounding box center [402, 436] width 94 height 54
click at [393, 442] on div at bounding box center [402, 436] width 94 height 54
click at [116, 226] on button "plan" at bounding box center [116, 233] width 62 height 40
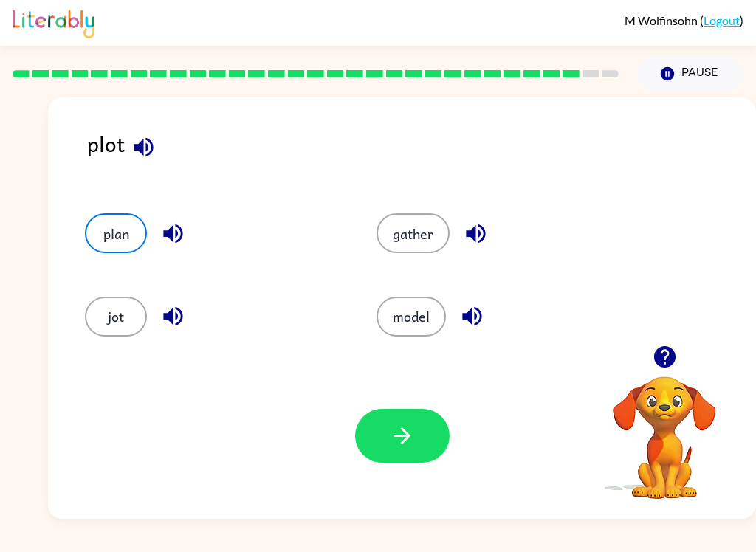
click at [384, 450] on button "button" at bounding box center [402, 436] width 94 height 54
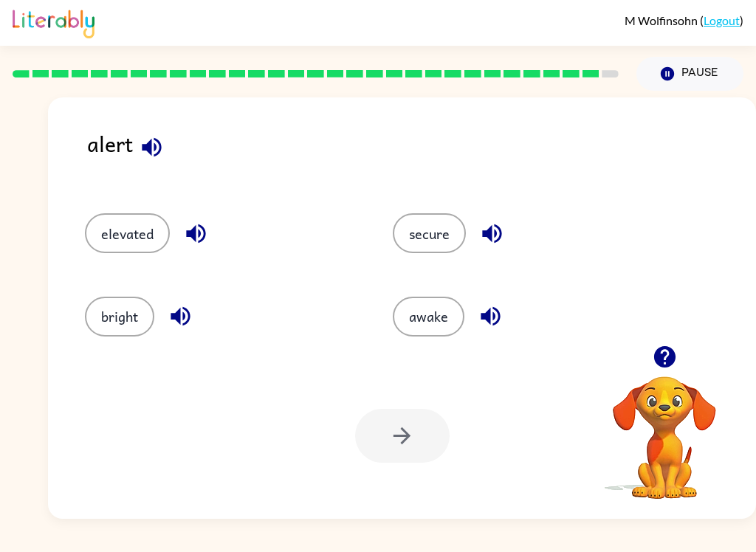
click at [411, 303] on button "awake" at bounding box center [429, 317] width 72 height 40
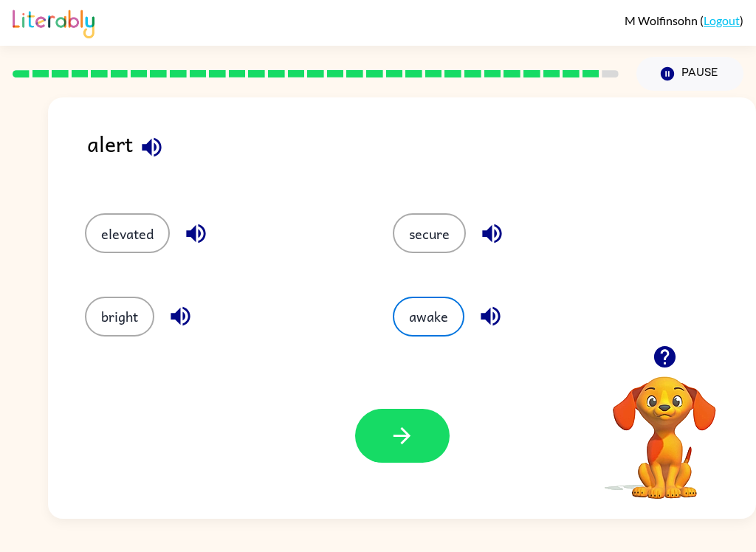
click at [407, 428] on icon "button" at bounding box center [402, 436] width 26 height 26
